Goal: Information Seeking & Learning: Learn about a topic

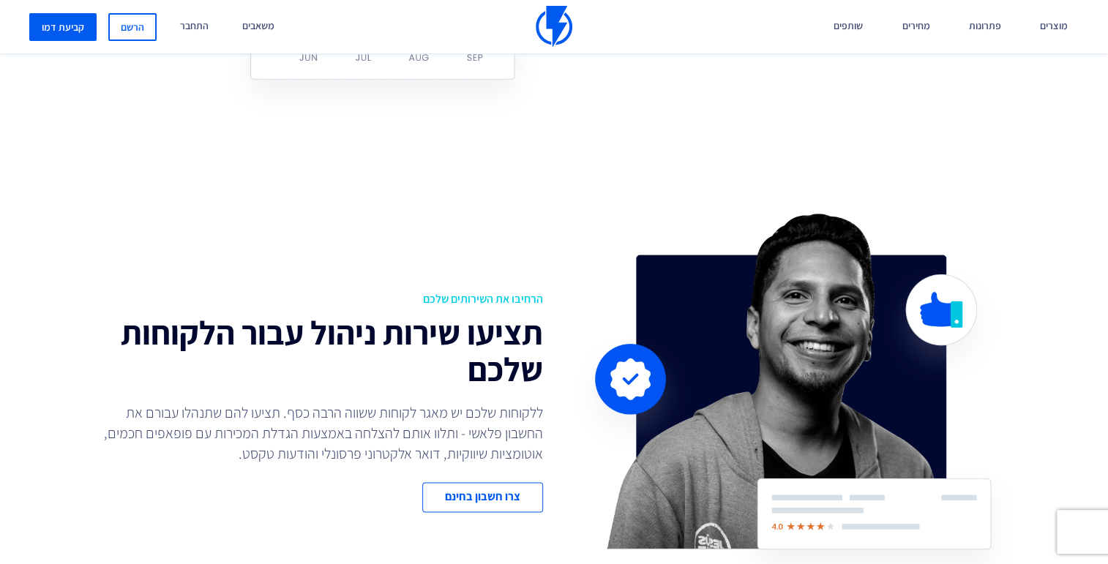
scroll to position [931, 0]
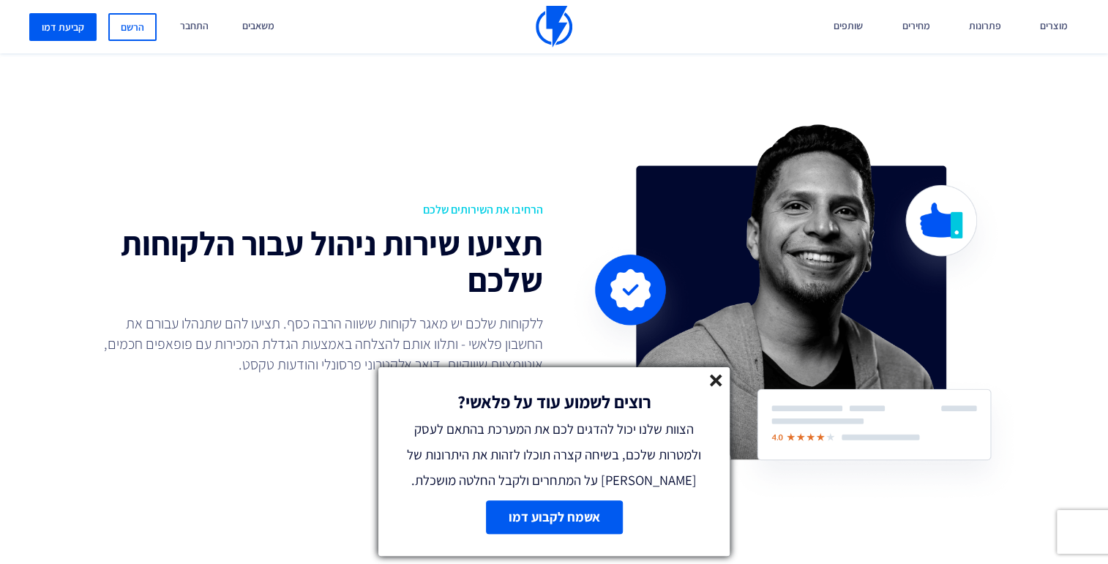
click at [715, 381] on line at bounding box center [715, 380] width 10 height 10
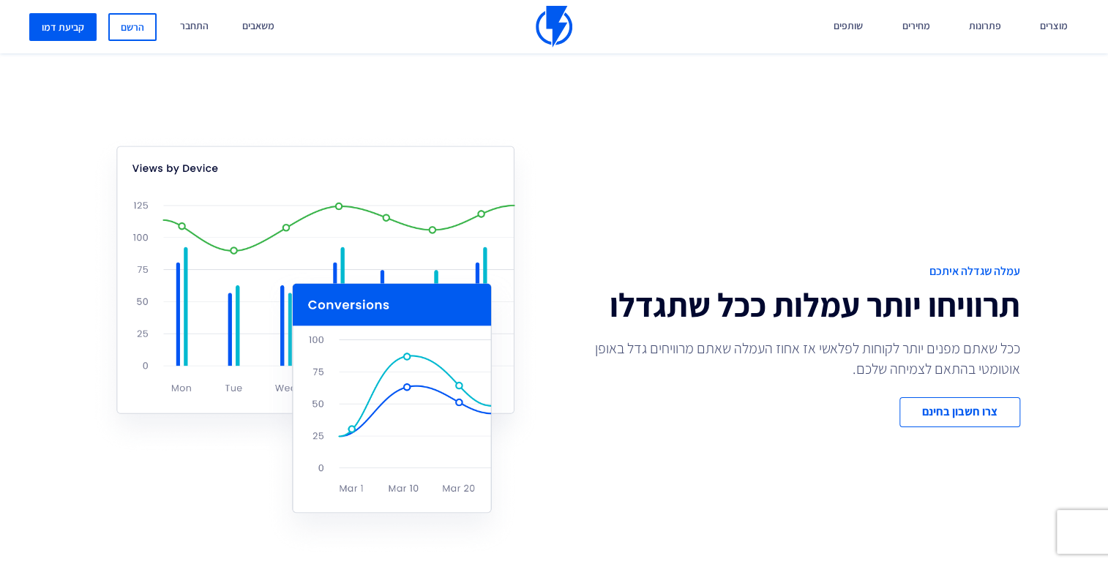
scroll to position [2660, 0]
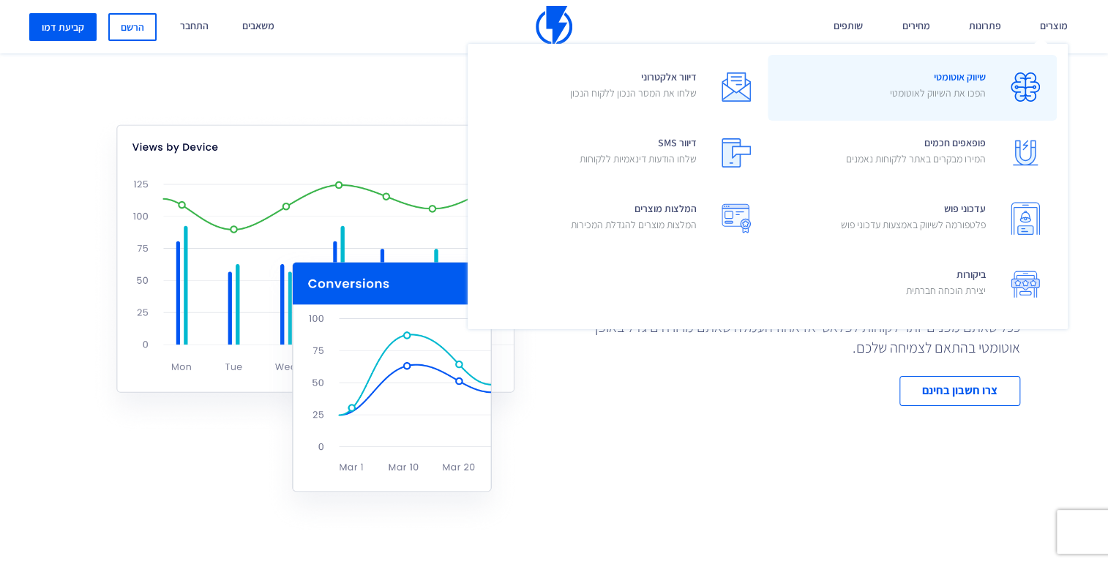
click at [969, 79] on span "שיווק אוטומטי הפכו את השיווק לאוטומטי" at bounding box center [938, 87] width 96 height 42
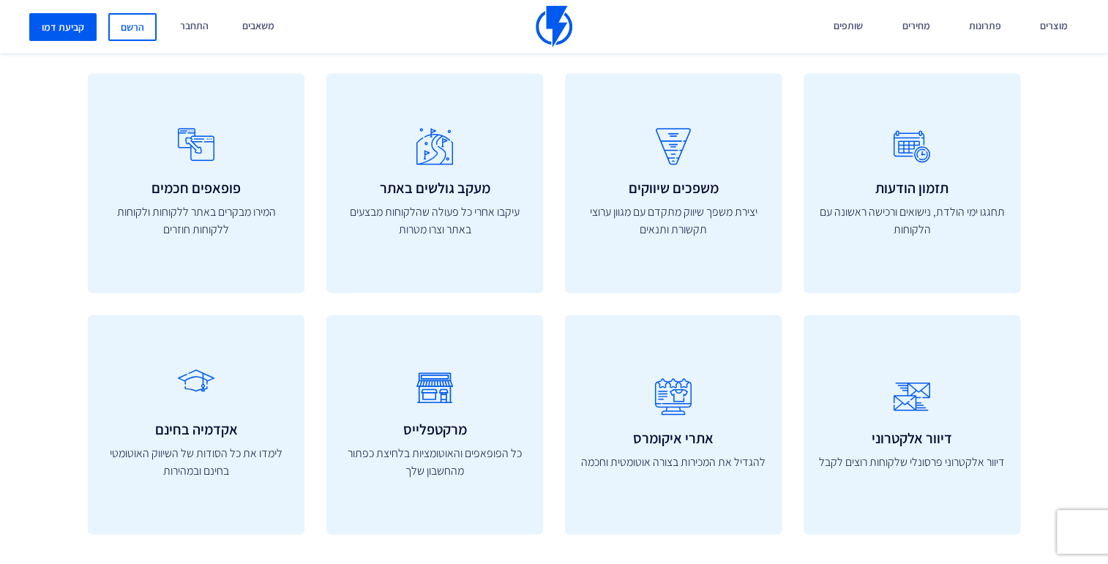
scroll to position [4855, 0]
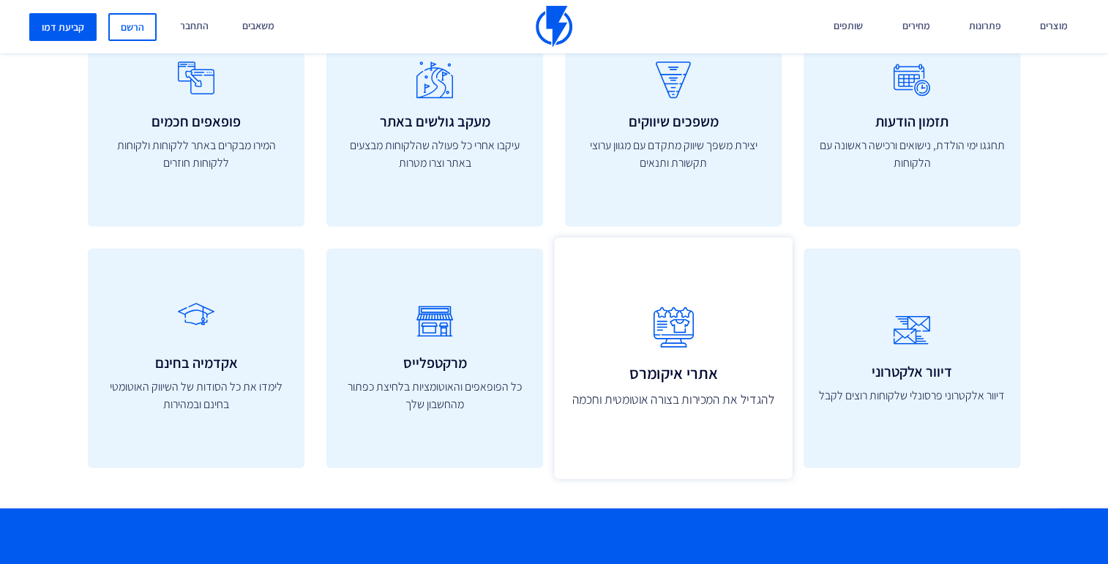
click at [689, 351] on icon at bounding box center [673, 328] width 206 height 58
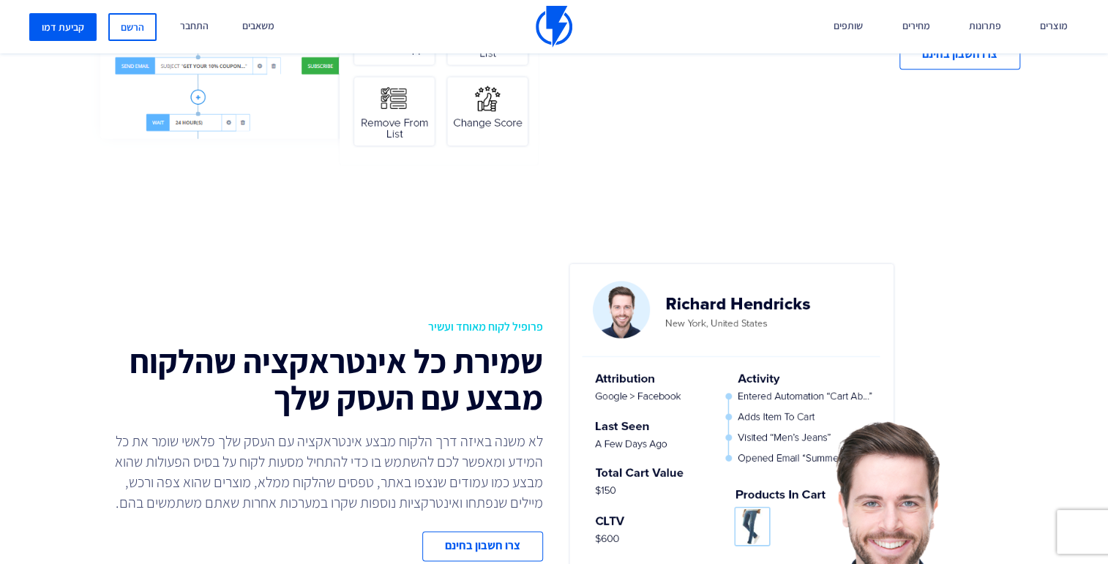
scroll to position [732, 0]
